Goal: Subscribe to service/newsletter

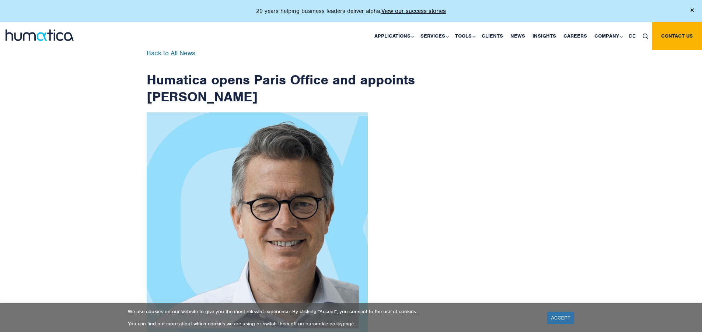
scroll to position [1175, 0]
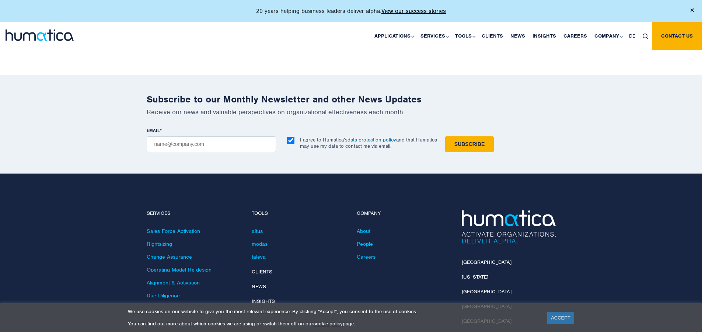
checkbox input "true"
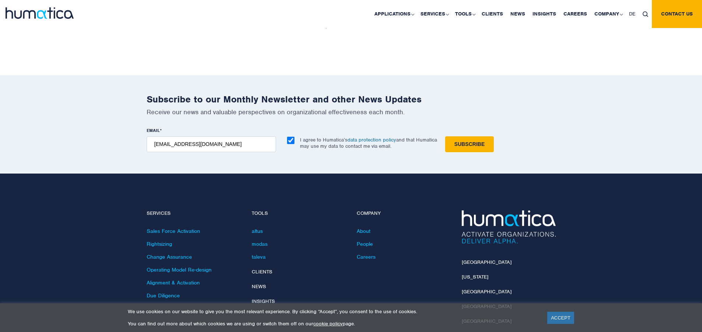
type input "[EMAIL_ADDRESS][DOMAIN_NAME]"
click at [445, 136] on input "Subscribe" at bounding box center [469, 144] width 49 height 16
